Goal: Information Seeking & Learning: Find specific fact

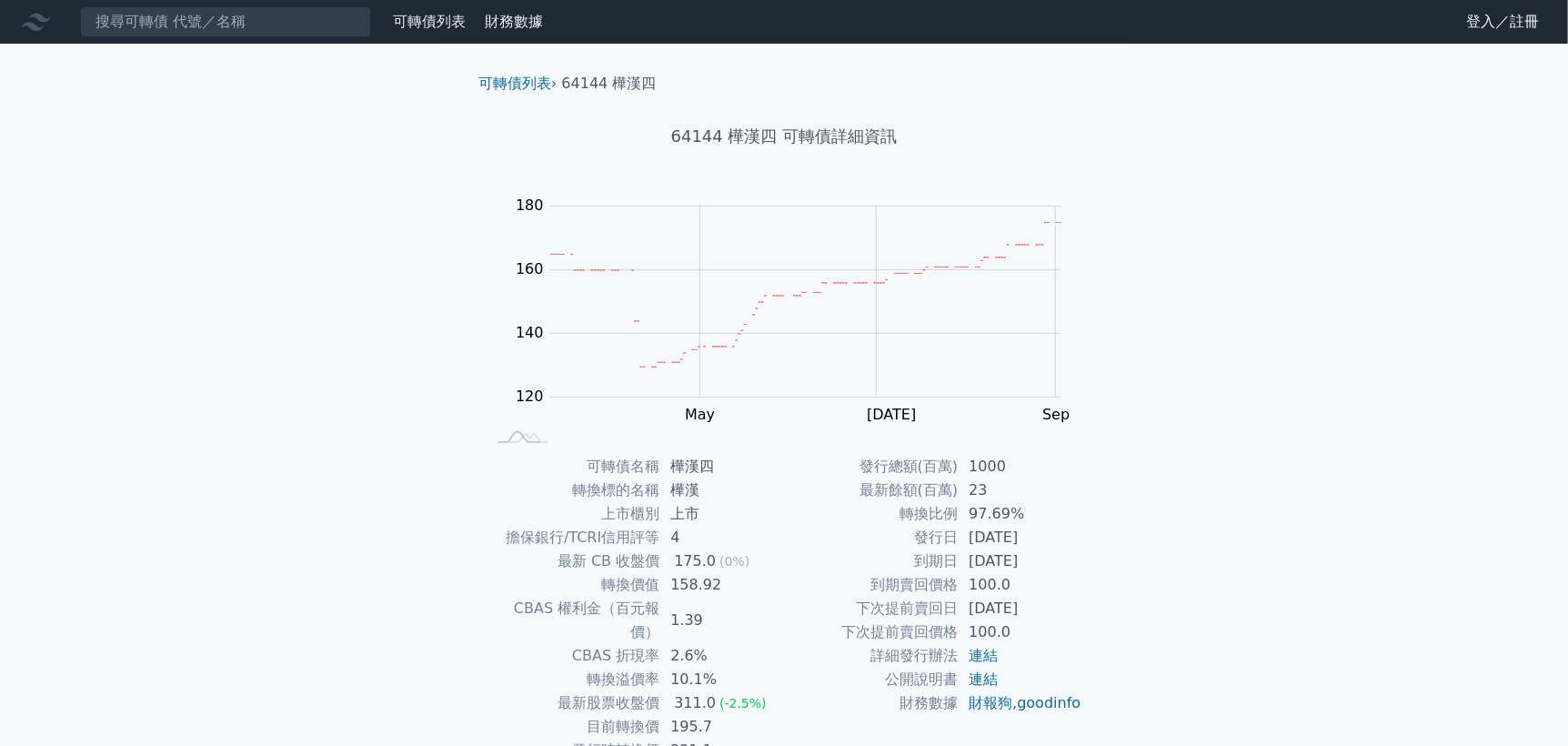
click at [1058, 569] on tbody "發行總額(百萬) 1000 最新餘額(百萬) 23 轉換比例 97.69% 發行日 [DATE] 到期日 [DATE] 到期賣回價格 100.0 下次提前賣回…" at bounding box center [933, 585] width 299 height 260
click at [1124, 587] on div "可轉債列表 › 64144 樺漢四 64144 樺漢四 可轉債詳細資訊 Zoom Out 120 100 110 120 130 140 150 160 20…" at bounding box center [784, 454] width 699 height 822
drag, startPoint x: 937, startPoint y: 481, endPoint x: 1111, endPoint y: 535, distance: 182.2
click at [1111, 535] on div "可轉債列表 › 64144 樺漢四 64144 樺漢四 可轉債詳細資訊 Zoom Out 120 100 110 120 130 140 150 160 20…" at bounding box center [784, 454] width 699 height 822
click at [1135, 586] on div "可轉債列表 財務數據 可轉債列表 財務數據 登入／註冊 登入／註冊 可轉債列表 › 64144 樺漢四 64144 樺漢四 可轉債詳細資訊 Zoom Out …" at bounding box center [784, 433] width 1568 height 866
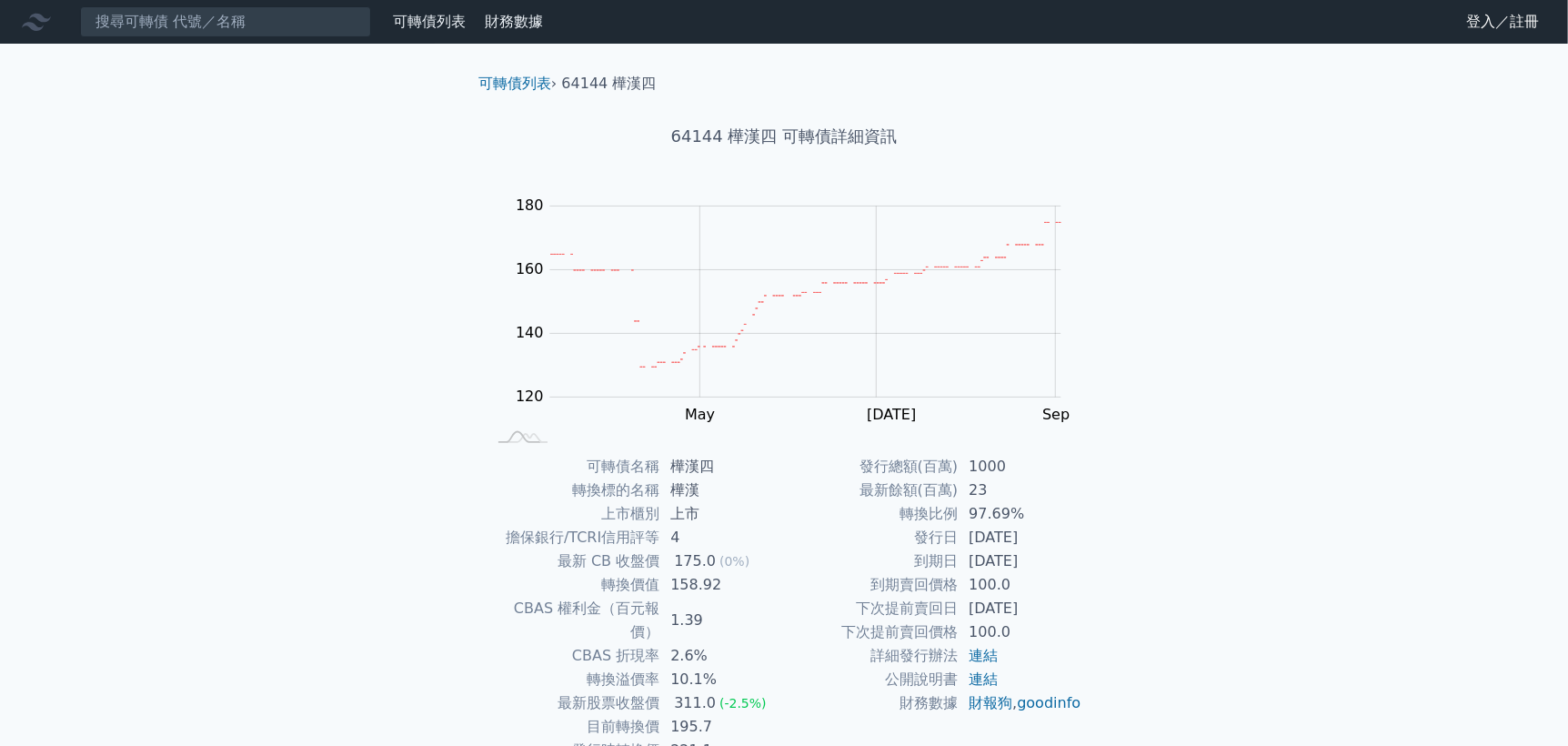
drag, startPoint x: 915, startPoint y: 510, endPoint x: 1079, endPoint y: 545, distance: 167.7
click at [1079, 545] on tbody "發行總額(百萬) 1000 最新餘額(百萬) 23 轉換比例 97.69% 發行日 [DATE] 到期日 [DATE] 到期賣回價格 100.0 下次提前賣回…" at bounding box center [933, 585] width 299 height 260
click at [1083, 594] on div "可轉債名稱 樺漢四 轉換標的名稱 樺漢 上市櫃別 上市 擔保銀行/TCRI信用評等 4 最新 CB 收盤價 175.0 (0%) 轉換價值 158.92 CB…" at bounding box center [784, 620] width 640 height 331
drag, startPoint x: 946, startPoint y: 530, endPoint x: 1035, endPoint y: 589, distance: 106.8
click at [1035, 589] on tbody "發行總額(百萬) 1000 最新餘額(百萬) 23 轉換比例 97.69% 發行日 [DATE] 到期日 [DATE] 到期賣回價格 100.0 下次提前賣回…" at bounding box center [933, 585] width 299 height 260
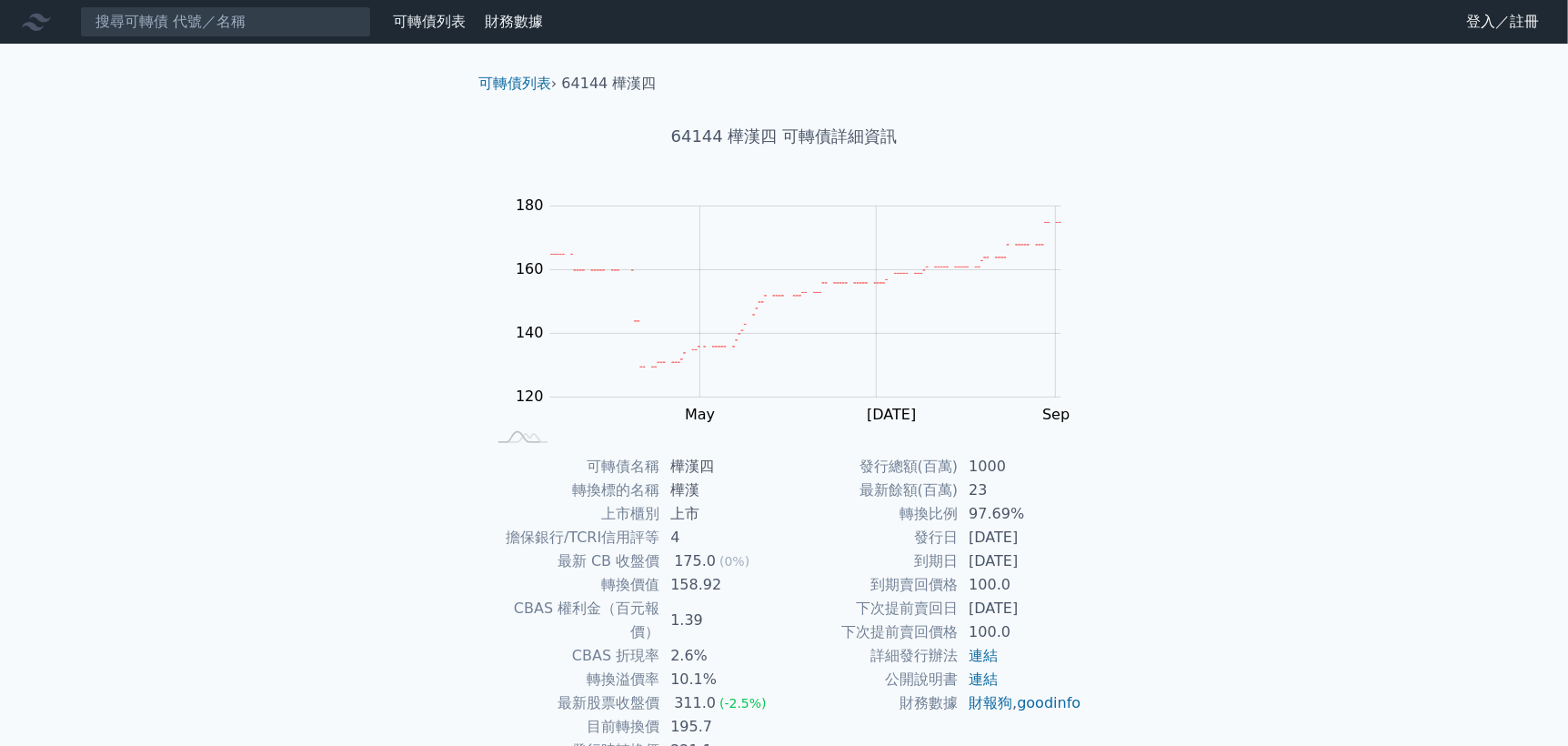
click at [1039, 623] on td "100.0" at bounding box center [1021, 632] width 125 height 24
drag, startPoint x: 938, startPoint y: 529, endPoint x: 1036, endPoint y: 580, distance: 110.5
click at [1036, 580] on tbody "發行總額(百萬) 1000 最新餘額(百萬) 23 轉換比例 97.69% 發行日 [DATE] 到期日 [DATE] 到期賣回價格 100.0 下次提前賣回…" at bounding box center [933, 585] width 299 height 260
click at [1036, 580] on td "100.0" at bounding box center [1021, 585] width 125 height 24
